Goal: Register for event/course

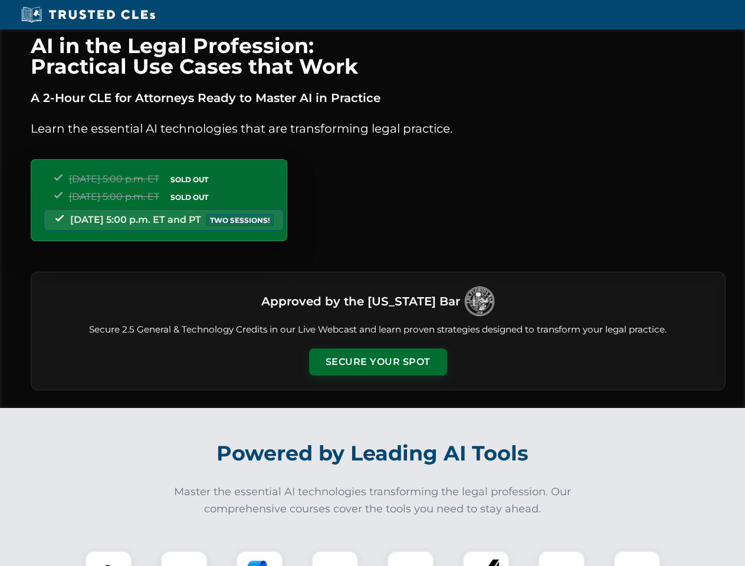
click at [377, 362] on button "Secure Your Spot" at bounding box center [378, 362] width 138 height 27
click at [109, 559] on img at bounding box center [108, 574] width 34 height 34
click at [184, 559] on div at bounding box center [183, 574] width 47 height 47
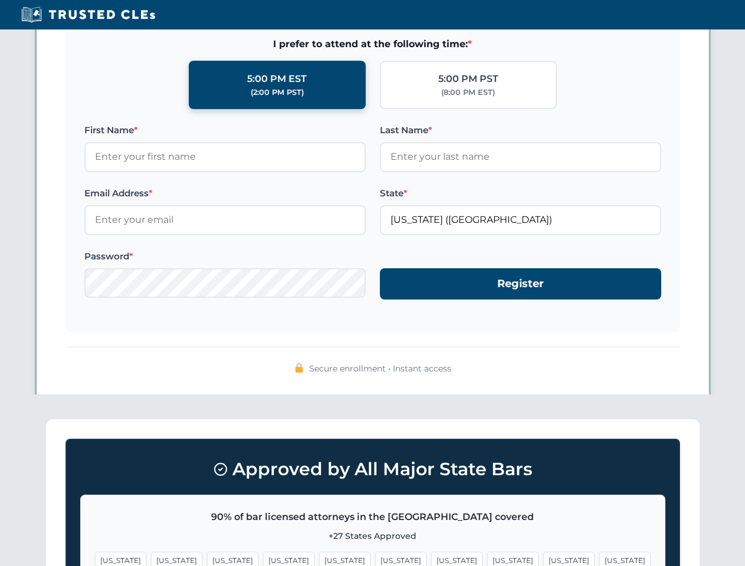
click at [543, 559] on span "[US_STATE]" at bounding box center [568, 560] width 51 height 17
